Goal: Task Accomplishment & Management: Complete application form

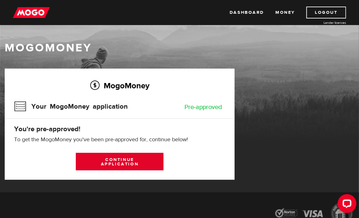
click at [115, 156] on link "Continue application" at bounding box center [120, 162] width 88 height 18
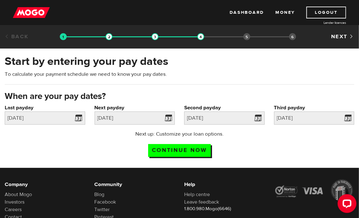
click at [18, 37] on link "Back" at bounding box center [17, 36] width 24 height 7
click at [9, 36] on link "Back" at bounding box center [17, 36] width 24 height 7
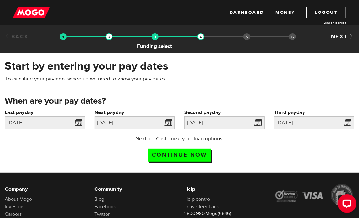
click at [152, 38] on img at bounding box center [155, 36] width 7 height 7
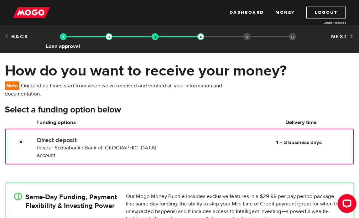
click at [63, 37] on img at bounding box center [63, 36] width 7 height 7
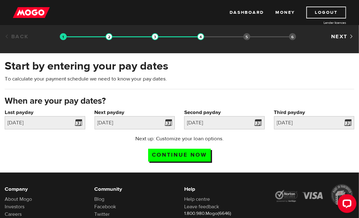
click at [63, 37] on img at bounding box center [63, 36] width 7 height 7
click at [103, 37] on div at bounding box center [135, 36] width 138 height 1
click at [110, 37] on img at bounding box center [109, 36] width 7 height 7
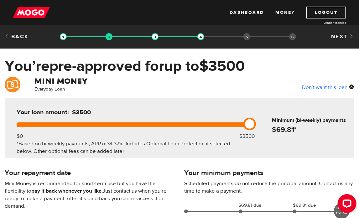
drag, startPoint x: 251, startPoint y: 121, endPoint x: 271, endPoint y: 123, distance: 20.2
click at [272, 120] on div "Your loan amount: $3500 $0 $3500 *Based on bi-weekly payments, APR of 34.37% . …" at bounding box center [180, 128] width 350 height 60
drag, startPoint x: 251, startPoint y: 124, endPoint x: 260, endPoint y: 127, distance: 9.2
click at [260, 127] on div "Your loan amount: $3500 $0 $3500 *Based on bi-weekly payments, APR of 34.37% . …" at bounding box center [180, 128] width 350 height 60
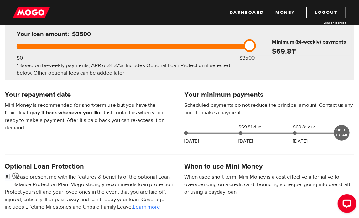
scroll to position [94, 0]
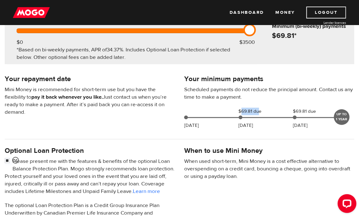
drag, startPoint x: 241, startPoint y: 108, endPoint x: 260, endPoint y: 109, distance: 18.8
click at [260, 109] on span "$69.81 due" at bounding box center [254, 112] width 31 height 8
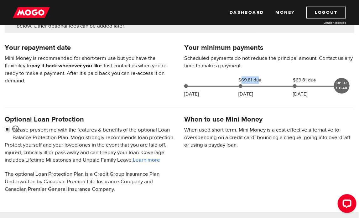
scroll to position [0, 0]
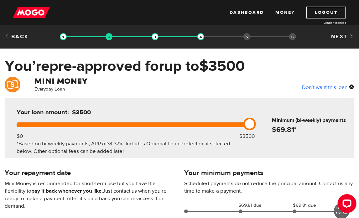
click at [332, 88] on div "Don’t want this loan" at bounding box center [328, 87] width 52 height 8
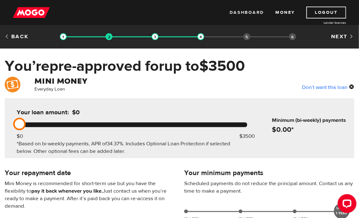
click at [261, 14] on link "Dashboard" at bounding box center [247, 13] width 34 height 12
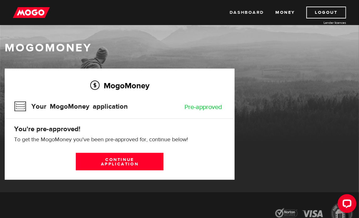
click at [259, 13] on link "Dashboard" at bounding box center [247, 13] width 34 height 12
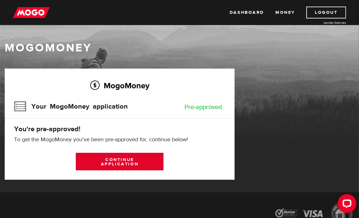
click at [117, 161] on link "Continue application" at bounding box center [120, 162] width 88 height 18
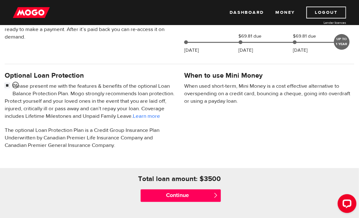
scroll to position [219, 0]
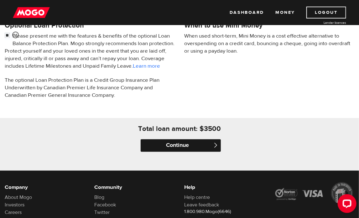
click at [202, 152] on input "Continue" at bounding box center [181, 146] width 81 height 13
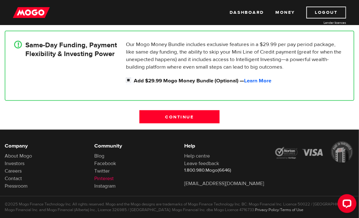
scroll to position [153, 0]
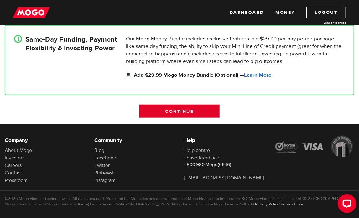
click at [174, 105] on input "Continue" at bounding box center [180, 111] width 81 height 13
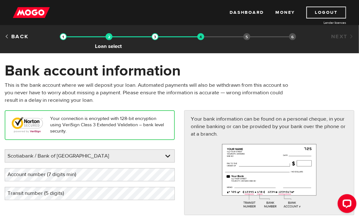
click at [110, 37] on img at bounding box center [109, 36] width 7 height 7
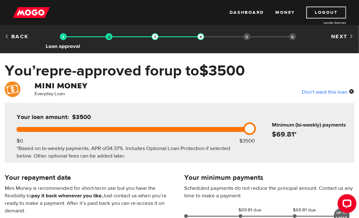
click at [65, 39] on img at bounding box center [63, 36] width 7 height 7
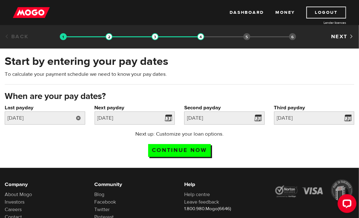
click at [78, 120] on link at bounding box center [78, 118] width 13 height 13
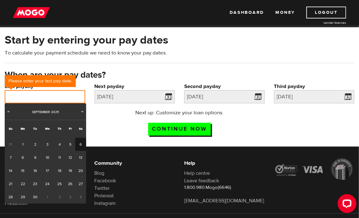
scroll to position [31, 0]
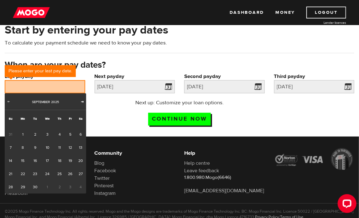
click at [83, 101] on span "Next" at bounding box center [82, 101] width 5 height 5
click at [70, 159] on link "17" at bounding box center [71, 160] width 10 height 13
type input "[DATE]"
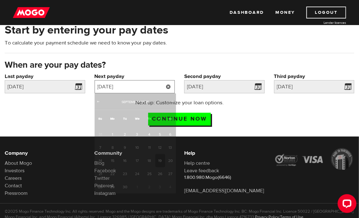
click at [161, 89] on input "[DATE]" at bounding box center [135, 86] width 81 height 13
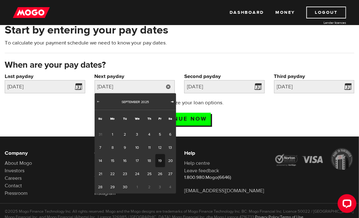
click at [172, 101] on span "Next" at bounding box center [172, 101] width 5 height 5
click at [158, 187] on link "31" at bounding box center [160, 187] width 10 height 13
type input "[DATE]"
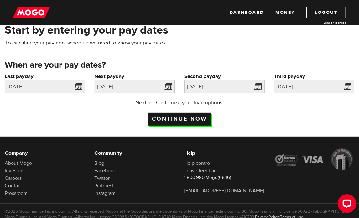
click at [188, 123] on input "Continue now" at bounding box center [179, 119] width 63 height 13
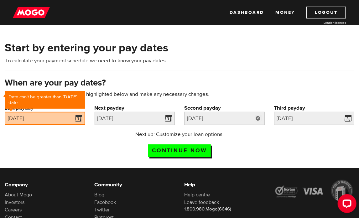
scroll to position [29, 0]
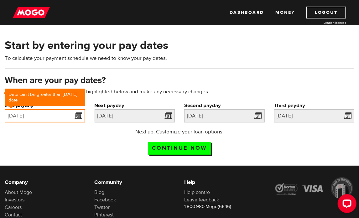
click at [53, 115] on input "[DATE]" at bounding box center [45, 115] width 81 height 13
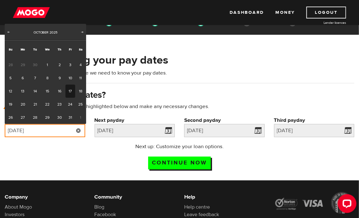
scroll to position [0, 0]
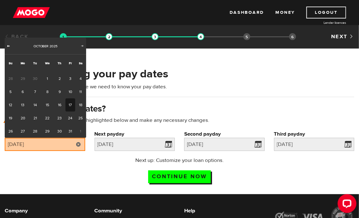
click at [9, 45] on span "Prev" at bounding box center [8, 45] width 5 height 5
click at [60, 106] on link "18" at bounding box center [60, 104] width 12 height 13
type input "2025/09/18"
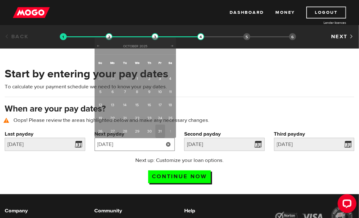
click at [153, 142] on input "[DATE]" at bounding box center [135, 144] width 81 height 13
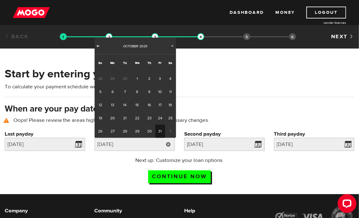
click at [100, 48] on span "Prev" at bounding box center [98, 45] width 5 height 5
click at [148, 131] on span "2" at bounding box center [150, 131] width 12 height 13
click at [171, 46] on span "Next" at bounding box center [172, 45] width 5 height 5
click at [152, 79] on link "2" at bounding box center [150, 78] width 12 height 13
type input "2025/10/02"
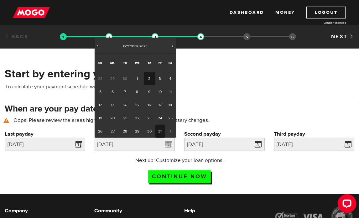
type input "2025/10/16"
type input "2025/10/30"
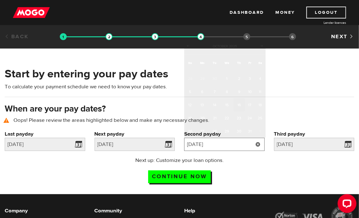
click at [213, 147] on input "2025/10/16" at bounding box center [224, 144] width 81 height 13
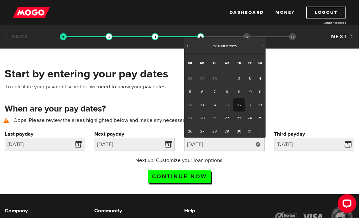
click at [280, 173] on div "Next up: Customize your loan options. Continue now" at bounding box center [179, 172] width 359 height 31
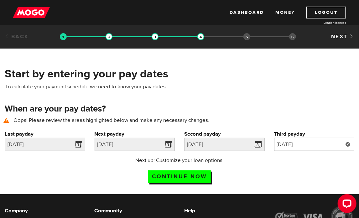
click at [313, 144] on input "2025/10/30" at bounding box center [314, 144] width 81 height 13
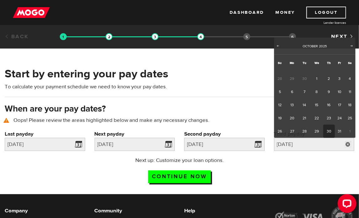
click at [292, 169] on div "Next up: Customize your loan options. Continue now" at bounding box center [179, 172] width 359 height 31
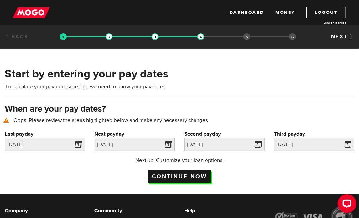
click at [186, 176] on input "Continue now" at bounding box center [179, 177] width 63 height 13
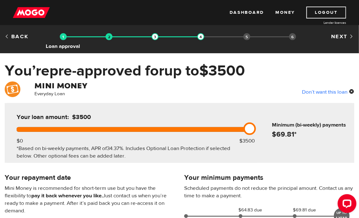
click at [63, 37] on img at bounding box center [63, 36] width 7 height 7
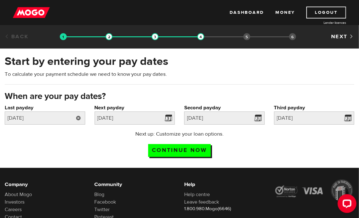
click at [76, 117] on link at bounding box center [78, 118] width 13 height 13
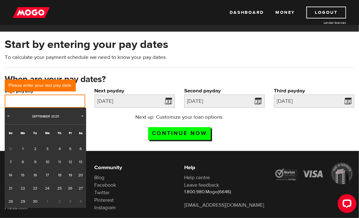
scroll to position [31, 0]
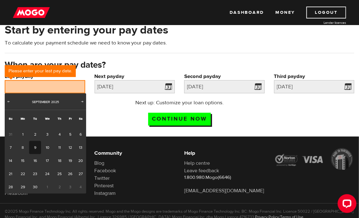
click at [36, 147] on link "9" at bounding box center [35, 147] width 12 height 13
type input "2025/09/09"
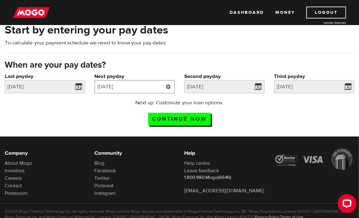
click at [132, 81] on input "[DATE]" at bounding box center [135, 86] width 81 height 13
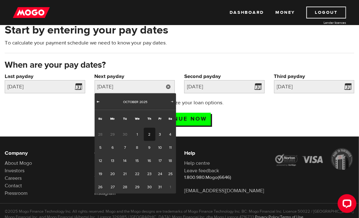
click at [100, 102] on span "Prev" at bounding box center [98, 101] width 5 height 5
click at [124, 176] on link "23" at bounding box center [125, 173] width 12 height 13
type input "2025/09/23"
type input "2025/10/7"
type input "2025/10/21"
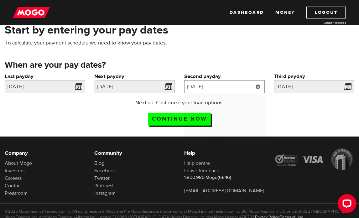
click at [215, 86] on input "2025/10/7" at bounding box center [224, 86] width 81 height 13
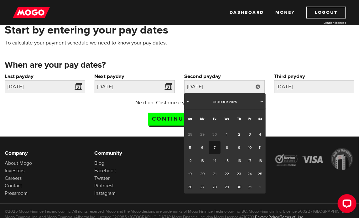
click at [103, 134] on div "Start by entering your pay dates To calculate your payment schedule we need to …" at bounding box center [179, 76] width 359 height 120
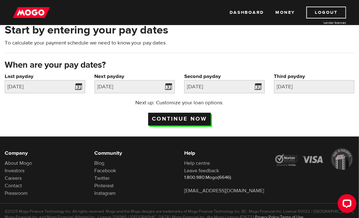
click at [162, 121] on input "Continue now" at bounding box center [179, 119] width 63 height 13
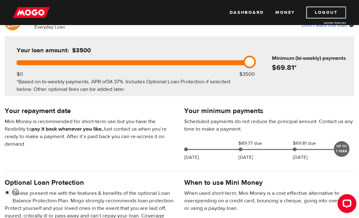
scroll to position [63, 0]
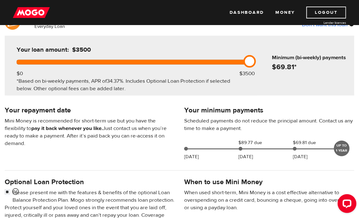
click at [71, 143] on p "Mini Money is recommended for short-term use but you have the flexibility to pa…" at bounding box center [90, 132] width 170 height 30
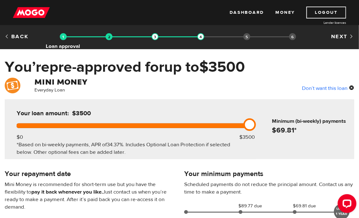
click at [62, 40] on img at bounding box center [63, 36] width 7 height 7
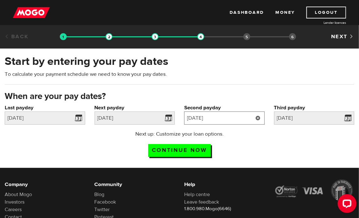
click at [231, 120] on input "2025/10/07" at bounding box center [224, 118] width 81 height 13
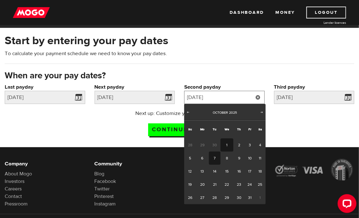
scroll to position [31, 0]
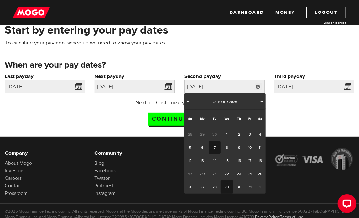
click at [228, 186] on link "29" at bounding box center [227, 187] width 13 height 13
type input "2025/10/29"
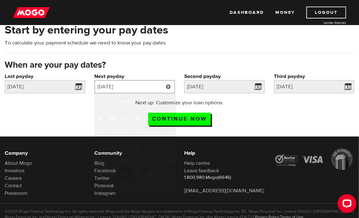
click at [122, 88] on input "2025/09/23" at bounding box center [135, 86] width 81 height 13
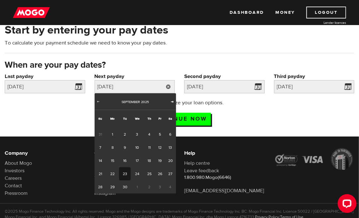
click at [173, 101] on span "Next" at bounding box center [172, 101] width 5 height 5
click at [170, 100] on span "Next" at bounding box center [172, 101] width 5 height 5
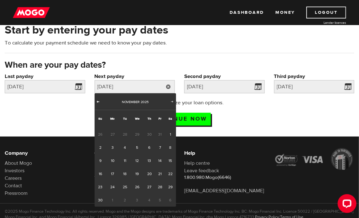
click at [97, 103] on span "Prev" at bounding box center [98, 101] width 5 height 5
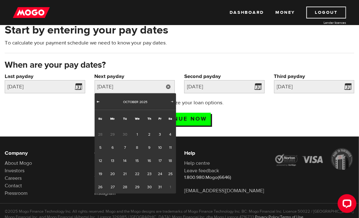
click at [97, 103] on span "Prev" at bounding box center [98, 101] width 5 height 5
click at [76, 82] on link at bounding box center [78, 86] width 13 height 13
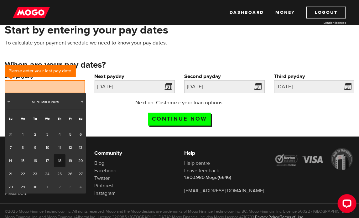
click at [61, 163] on link "18" at bounding box center [60, 160] width 12 height 13
type input "2025/09/18"
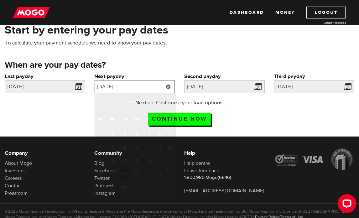
click at [119, 85] on input "2025/09/23" at bounding box center [135, 86] width 81 height 13
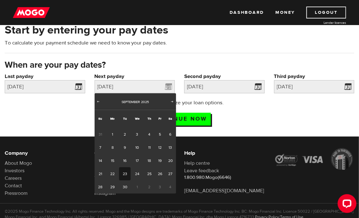
click at [148, 187] on span "2" at bounding box center [150, 187] width 12 height 13
click at [148, 184] on span "2" at bounding box center [150, 187] width 12 height 13
click at [170, 104] on span "Next" at bounding box center [172, 101] width 5 height 5
click at [150, 135] on link "2" at bounding box center [150, 134] width 12 height 13
type input "2025/10/02"
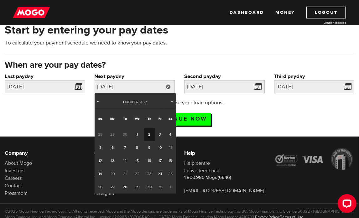
type input "2025/10/16"
type input "2025/10/30"
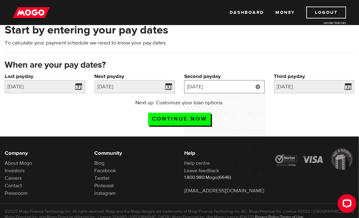
click at [222, 87] on input "2025/10/16" at bounding box center [224, 86] width 81 height 13
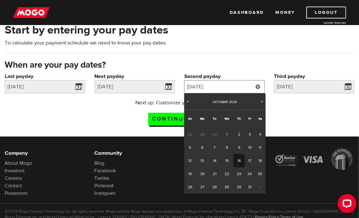
click at [222, 87] on input "2025/10/16" at bounding box center [224, 86] width 81 height 13
click at [317, 116] on div "Next up: Customize your loan options. Continue now" at bounding box center [179, 114] width 359 height 31
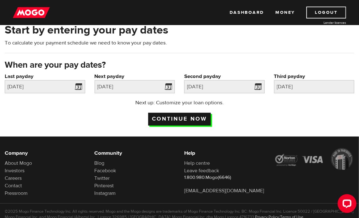
click at [199, 123] on input "Continue now" at bounding box center [179, 119] width 63 height 13
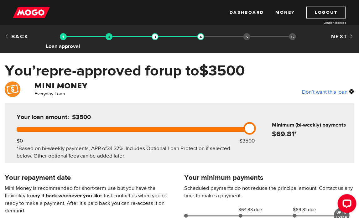
click at [63, 37] on img at bounding box center [63, 36] width 7 height 7
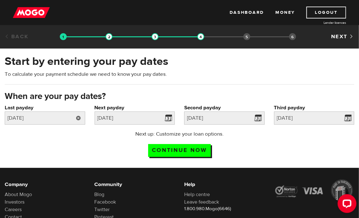
click at [77, 118] on link at bounding box center [78, 118] width 13 height 13
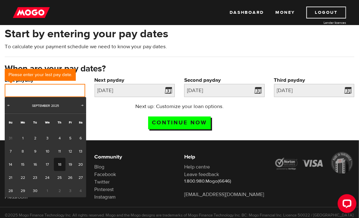
scroll to position [31, 0]
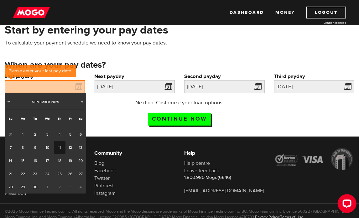
click at [60, 149] on link "11" at bounding box center [60, 147] width 12 height 13
type input "[DATE]"
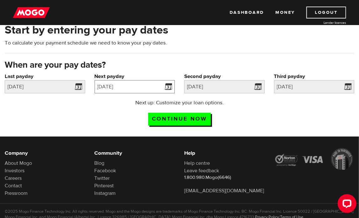
click at [118, 88] on input "[DATE]" at bounding box center [135, 86] width 81 height 13
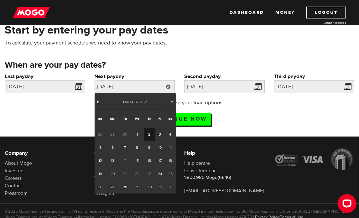
click at [98, 103] on span "Prev" at bounding box center [98, 101] width 5 height 5
click at [150, 173] on link "25" at bounding box center [150, 173] width 12 height 13
type input "2025/09/25"
type input "2025/10/9"
type input "2025/10/23"
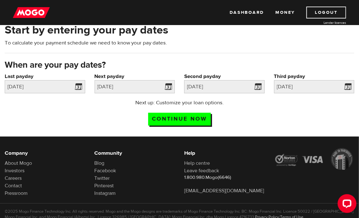
click at [120, 118] on div "Next up: Customize your loan options. Continue now" at bounding box center [180, 114] width 120 height 31
click at [255, 86] on link at bounding box center [258, 86] width 13 height 13
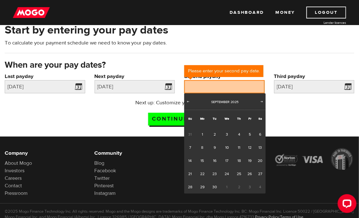
click at [293, 119] on div "Next up: Customize your loan options. Continue now" at bounding box center [179, 114] width 359 height 31
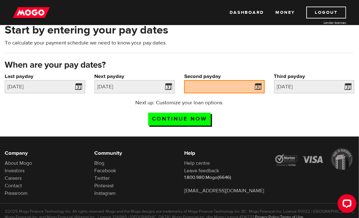
click at [201, 80] on label "Second payday" at bounding box center [224, 77] width 81 height 8
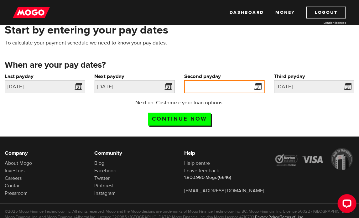
click at [201, 80] on input "Second payday" at bounding box center [224, 86] width 81 height 13
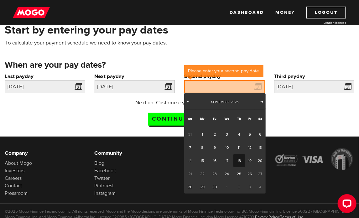
click at [261, 103] on span "Next" at bounding box center [262, 101] width 5 height 5
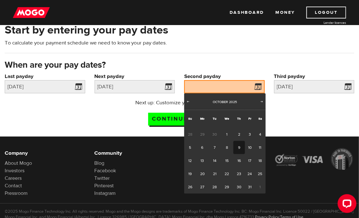
click at [241, 145] on link "9" at bounding box center [240, 147] width 12 height 13
type input "2025/10/09"
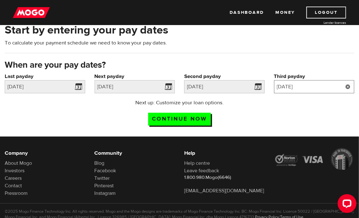
click at [301, 91] on input "2025/10/23" at bounding box center [314, 86] width 81 height 13
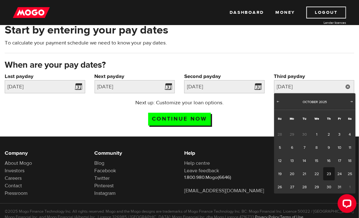
click at [237, 121] on div "Next up: Customize your loan options. Continue now" at bounding box center [180, 114] width 120 height 31
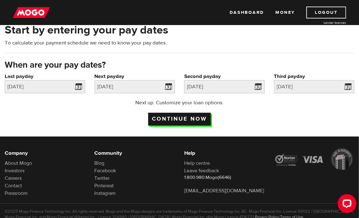
click at [188, 121] on input "Continue now" at bounding box center [179, 119] width 63 height 13
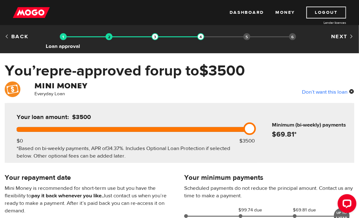
click at [65, 36] on img at bounding box center [63, 36] width 7 height 7
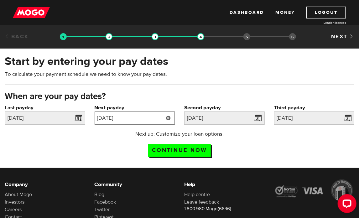
click at [113, 117] on input "[DATE]" at bounding box center [135, 118] width 81 height 13
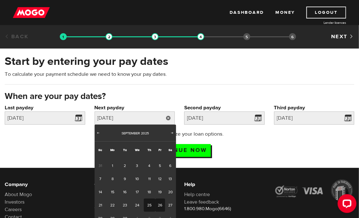
click at [161, 202] on link "26" at bounding box center [160, 205] width 10 height 13
type input "2025/09/26"
type input "2025/10/10"
type input "2025/10/24"
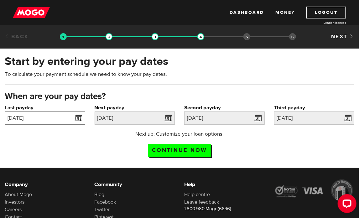
click at [38, 122] on input "2025/09/11" at bounding box center [45, 118] width 81 height 13
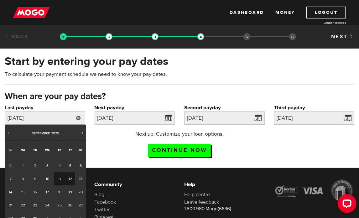
click at [69, 177] on link "12" at bounding box center [71, 178] width 10 height 13
type input "[DATE]"
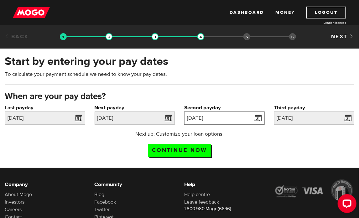
click at [204, 123] on input "[DATE]" at bounding box center [224, 118] width 81 height 13
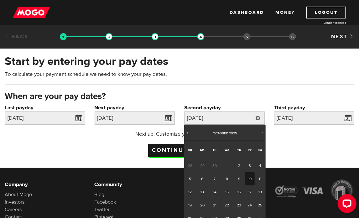
click at [155, 149] on input "Continue now" at bounding box center [179, 150] width 63 height 13
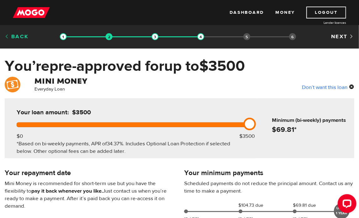
click at [16, 37] on link "Back" at bounding box center [17, 36] width 24 height 7
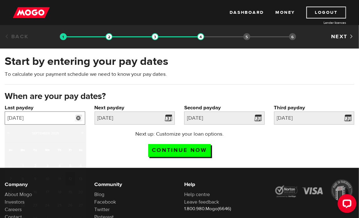
click at [39, 120] on input "[DATE]" at bounding box center [45, 118] width 81 height 13
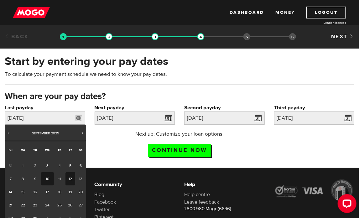
click at [50, 176] on link "10" at bounding box center [47, 178] width 13 height 13
type input "[DATE]"
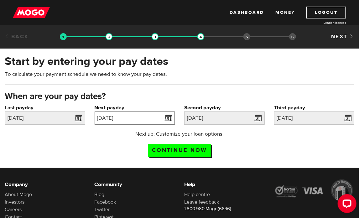
click at [128, 118] on input "[DATE]" at bounding box center [135, 118] width 81 height 13
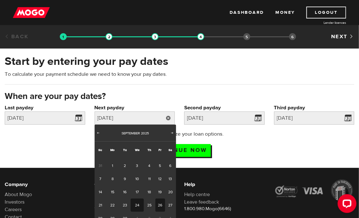
click at [138, 206] on link "24" at bounding box center [137, 205] width 13 height 13
type input "[DATE]"
type input "2025/10/8"
type input "2025/10/22"
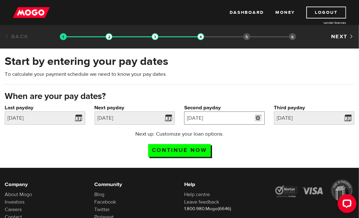
click at [226, 119] on input "2025/10/8" at bounding box center [224, 118] width 81 height 13
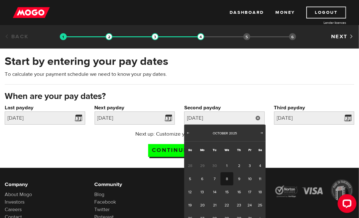
click at [304, 150] on div "Next up: Customize your loan options. Continue now" at bounding box center [179, 145] width 359 height 31
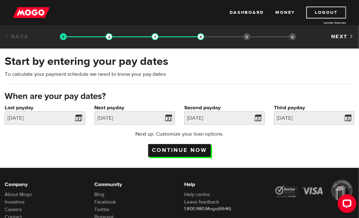
click at [174, 149] on input "Continue now" at bounding box center [179, 150] width 63 height 13
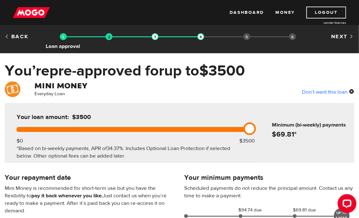
click at [64, 39] on img at bounding box center [63, 36] width 7 height 7
